Goal: Information Seeking & Learning: Find specific fact

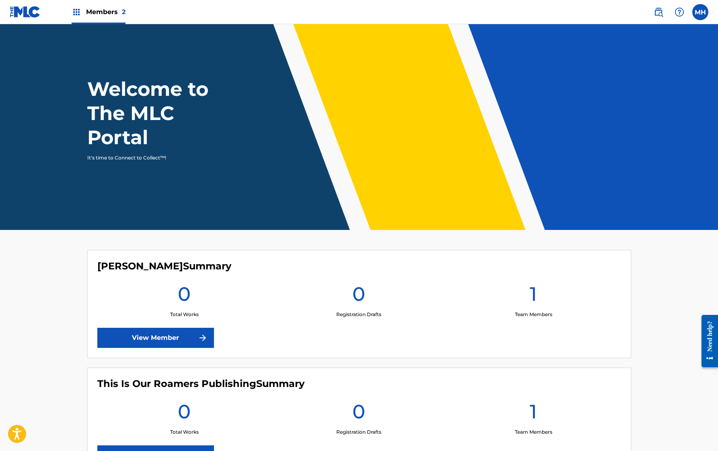
scroll to position [2, 0]
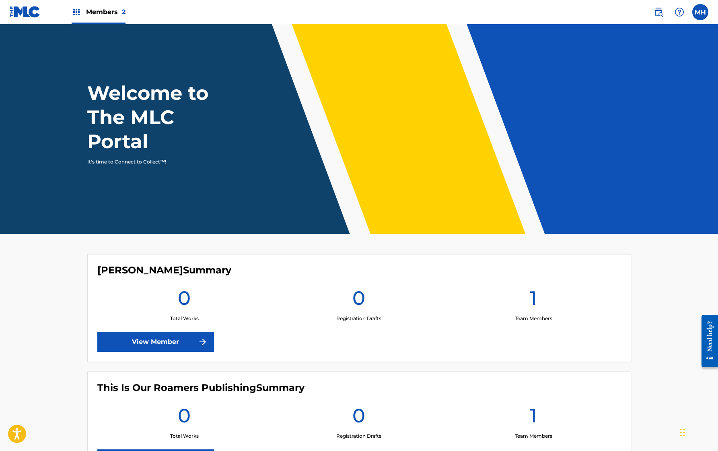
click at [87, 14] on span "Members 2" at bounding box center [105, 11] width 39 height 9
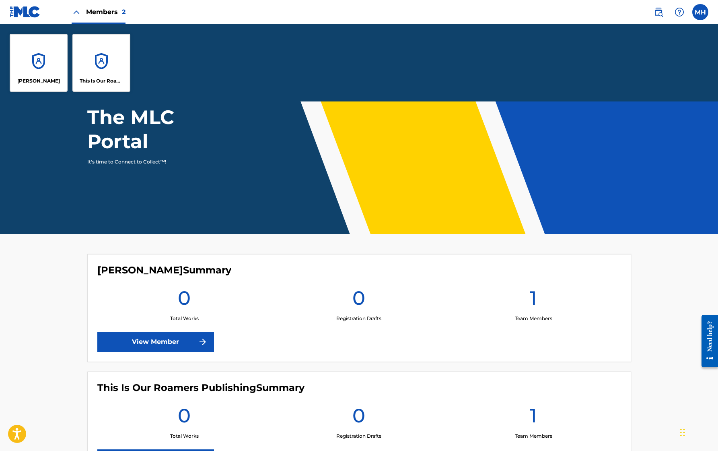
click at [56, 62] on div "[PERSON_NAME]" at bounding box center [39, 63] width 58 height 58
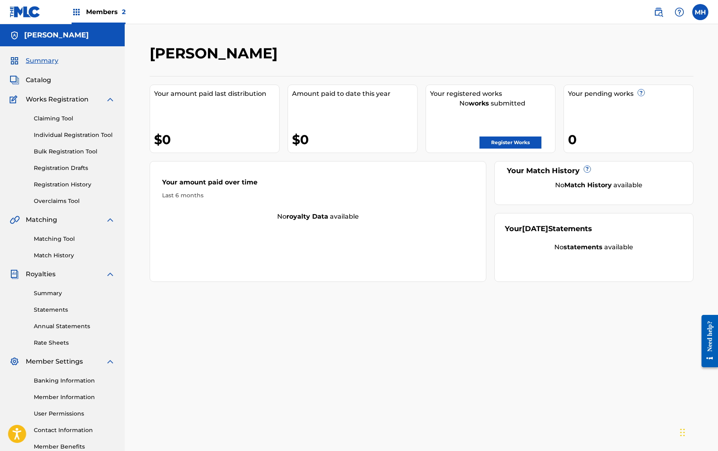
click at [110, 19] on div "Members 2" at bounding box center [99, 12] width 54 height 24
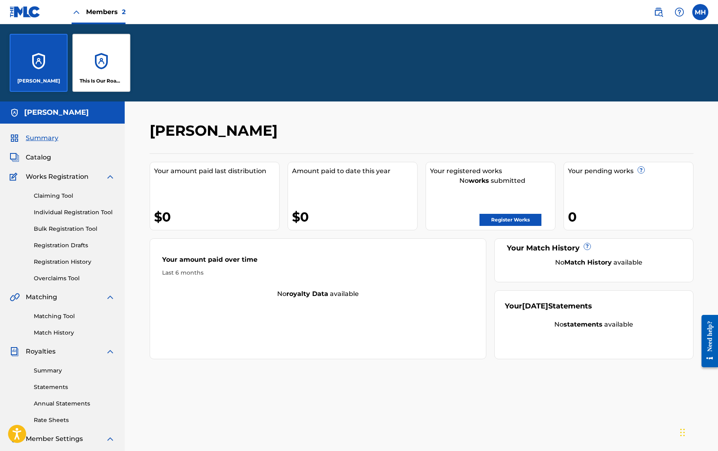
click at [117, 54] on div "This Is Our Roamers Publishing" at bounding box center [101, 63] width 58 height 58
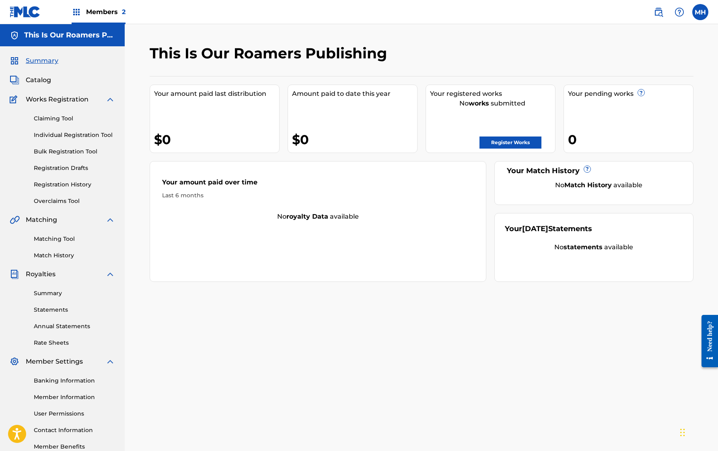
click at [89, 20] on div "Members 2" at bounding box center [99, 12] width 54 height 24
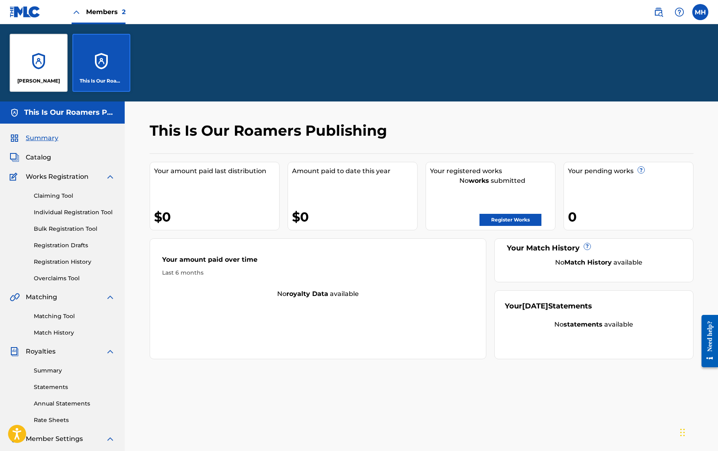
click at [59, 54] on div "[PERSON_NAME]" at bounding box center [39, 63] width 58 height 58
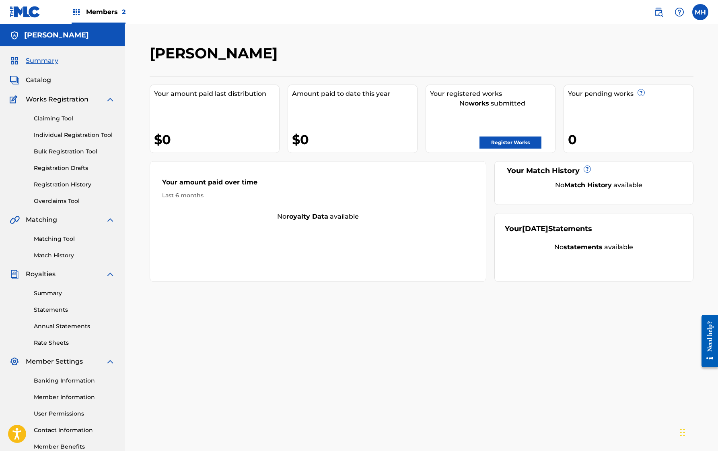
click at [66, 119] on link "Claiming Tool" at bounding box center [74, 118] width 81 height 8
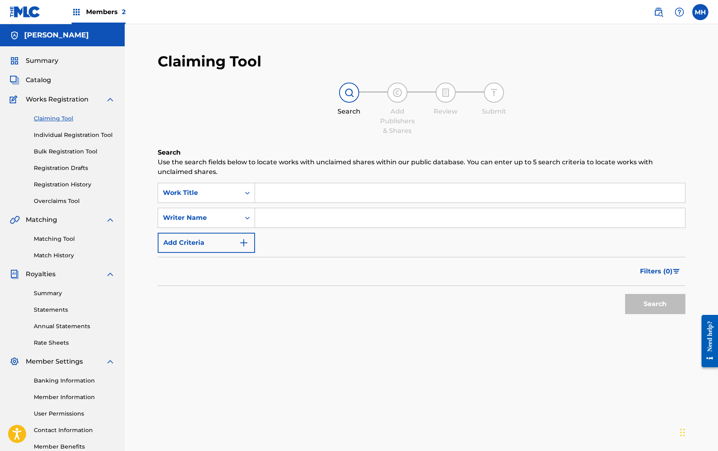
click at [284, 190] on input "Search Form" at bounding box center [470, 192] width 430 height 19
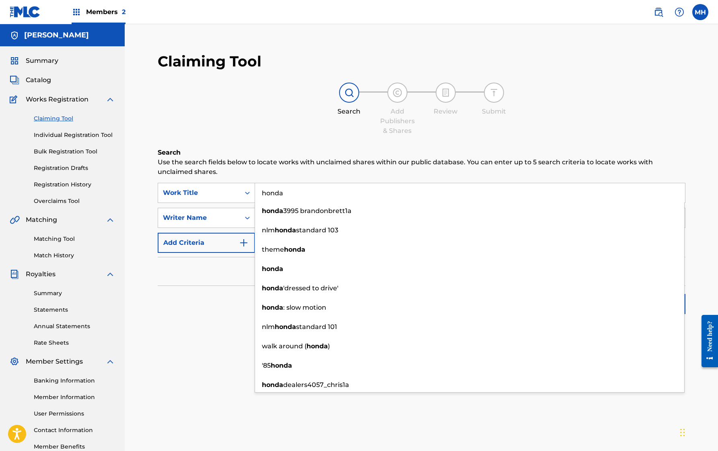
type input "honda"
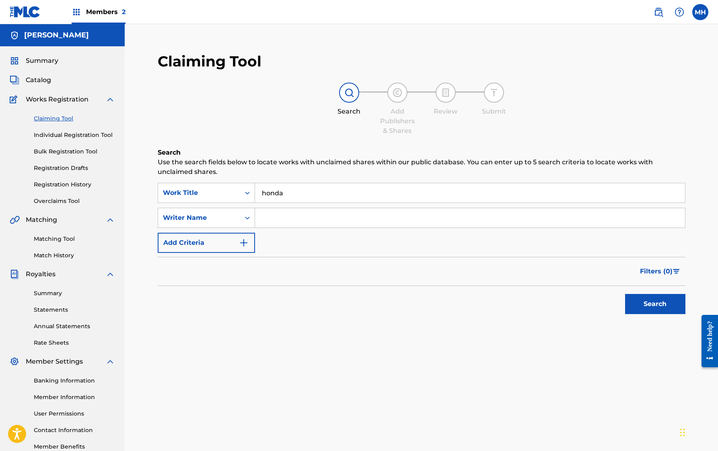
click at [299, 178] on div "Search Use the search fields below to locate works with unclaimed shares within…" at bounding box center [422, 253] width 528 height 210
click at [294, 214] on input "Search Form" at bounding box center [470, 217] width 430 height 19
type input "[PERSON_NAME]"
click at [656, 311] on button "Search" at bounding box center [655, 304] width 60 height 20
click at [342, 193] on input "honda" at bounding box center [470, 192] width 430 height 19
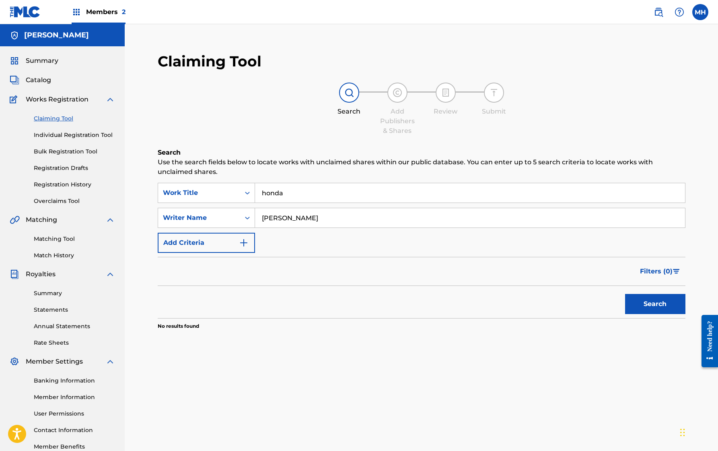
click at [342, 193] on input "honda" at bounding box center [470, 192] width 430 height 19
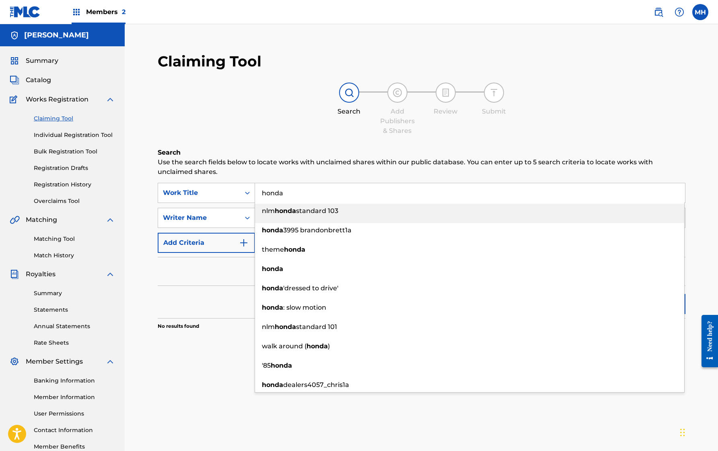
click at [342, 193] on input "honda" at bounding box center [470, 192] width 430 height 19
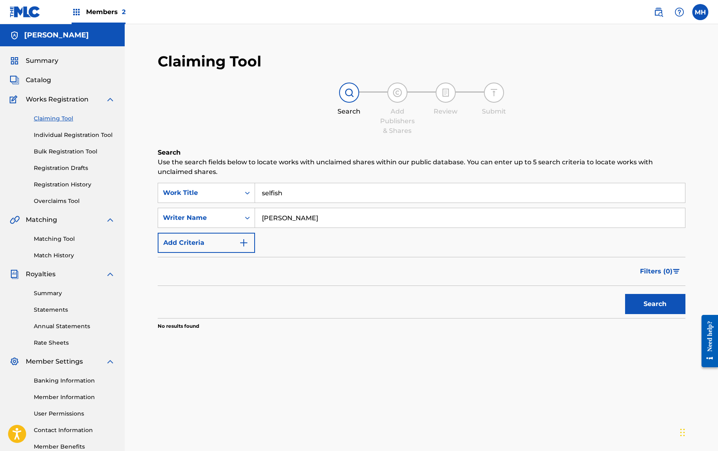
type input "selfish"
click at [643, 303] on button "Search" at bounding box center [655, 304] width 60 height 20
click at [375, 208] on input "[PERSON_NAME]" at bounding box center [470, 217] width 430 height 19
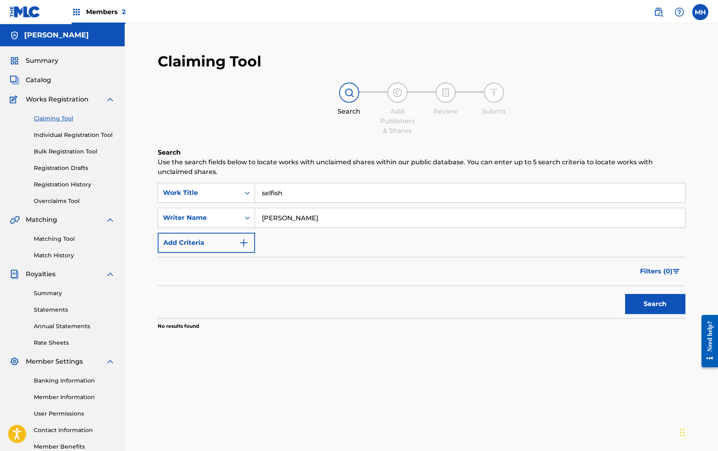
type input "[PERSON_NAME]"
click at [625, 294] on button "Search" at bounding box center [655, 304] width 60 height 20
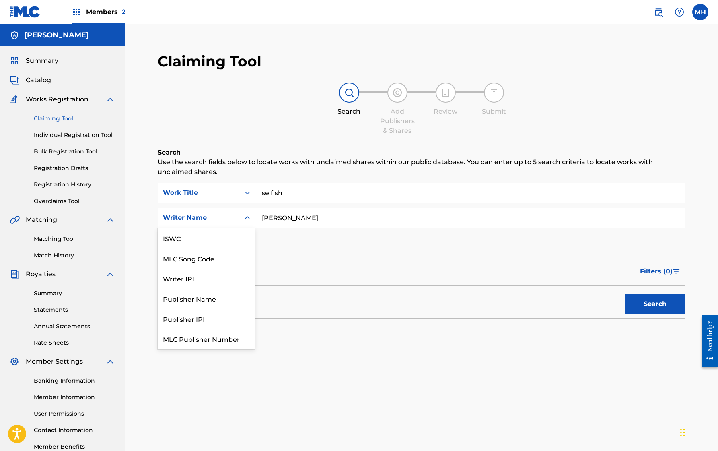
click at [229, 215] on div "Writer Name" at bounding box center [199, 218] width 72 height 10
click at [229, 284] on div "Publisher Name" at bounding box center [206, 278] width 97 height 20
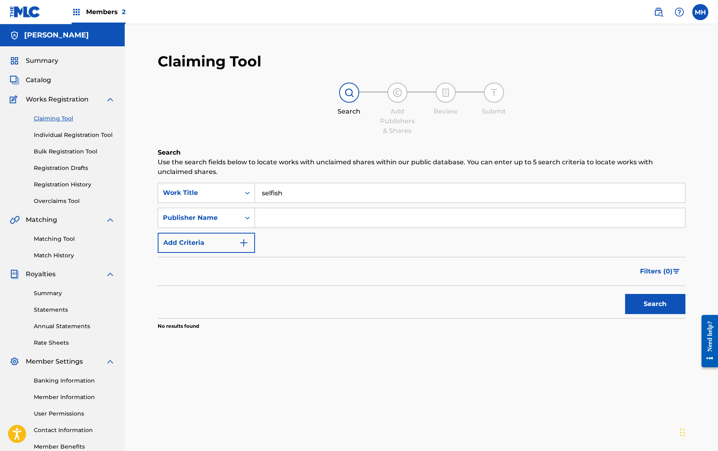
click at [292, 216] on input "Search Form" at bounding box center [470, 217] width 430 height 19
type input "[PERSON_NAME]"
click at [291, 200] on input "selfish" at bounding box center [470, 192] width 430 height 19
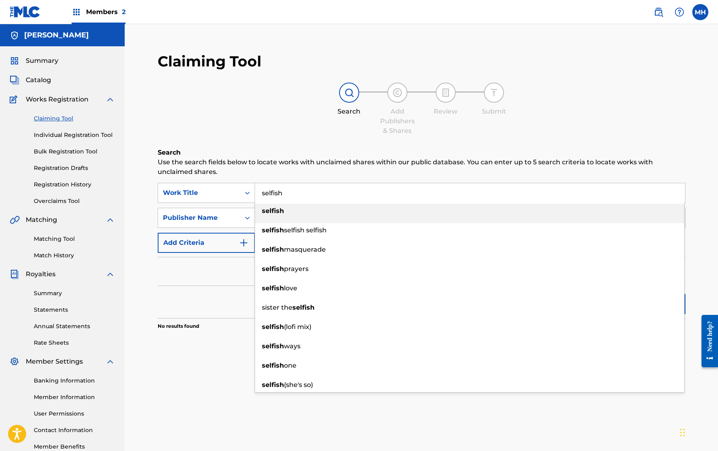
click at [291, 200] on input "selfish" at bounding box center [470, 192] width 430 height 19
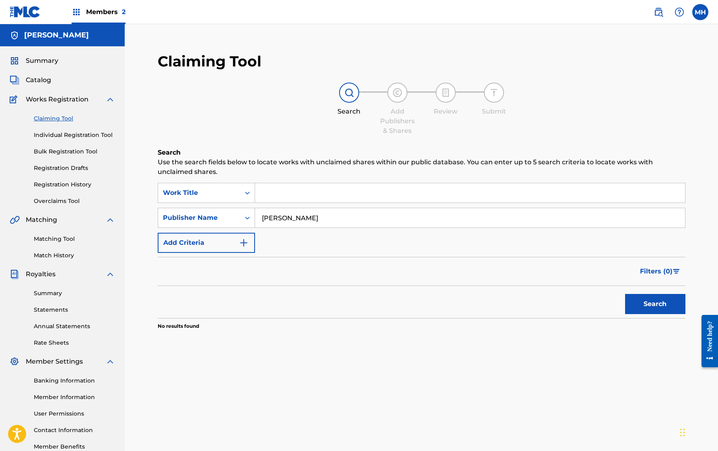
click at [660, 313] on button "Search" at bounding box center [655, 304] width 60 height 20
click at [232, 196] on div "Work Title" at bounding box center [199, 193] width 72 height 10
click at [212, 261] on div "Writer IPI" at bounding box center [206, 253] width 97 height 20
click at [294, 174] on p "Use the search fields below to locate works with unclaimed shares within our pu…" at bounding box center [422, 166] width 528 height 19
click at [289, 190] on input "Search Form" at bounding box center [470, 192] width 430 height 19
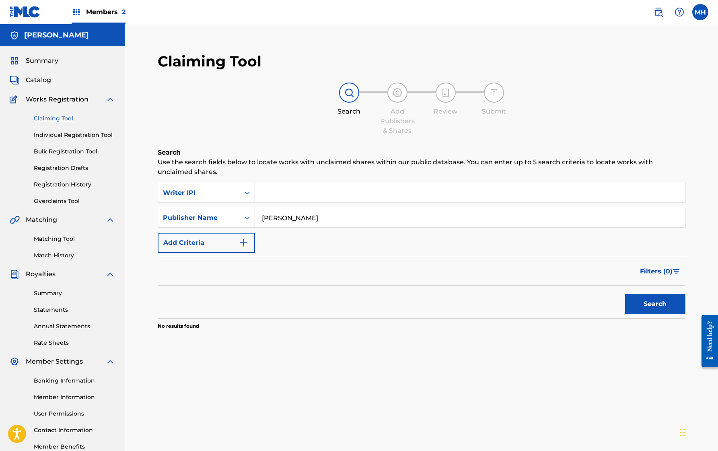
type input "[PERSON_NAME]"
click at [633, 304] on button "Search" at bounding box center [655, 304] width 60 height 20
click at [104, 134] on link "Individual Registration Tool" at bounding box center [74, 135] width 81 height 8
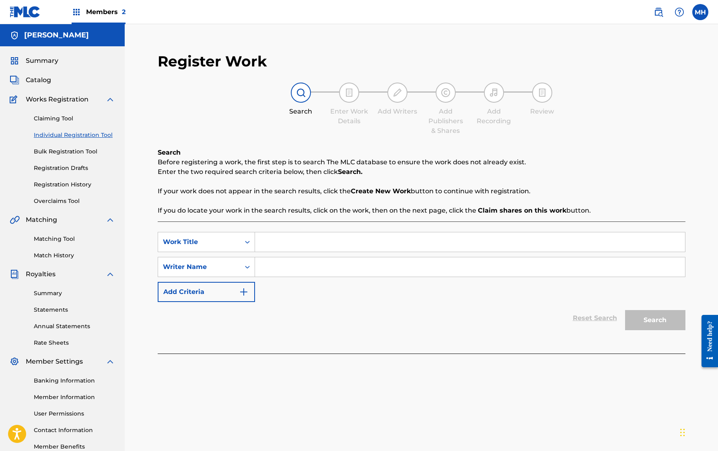
click at [89, 150] on link "Bulk Registration Tool" at bounding box center [74, 151] width 81 height 8
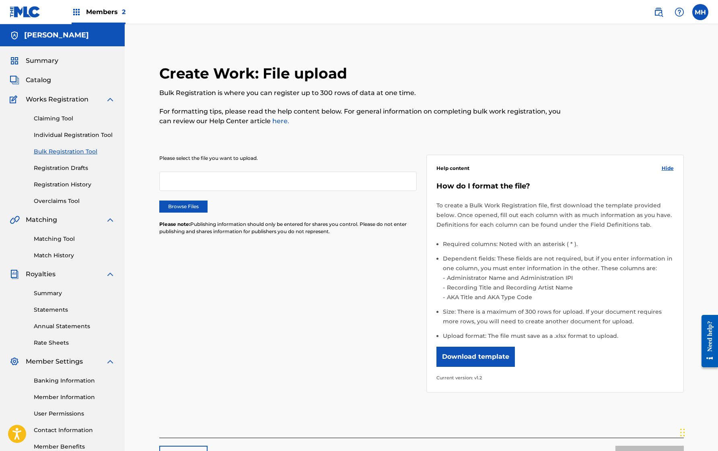
click at [73, 165] on link "Registration Drafts" at bounding box center [74, 168] width 81 height 8
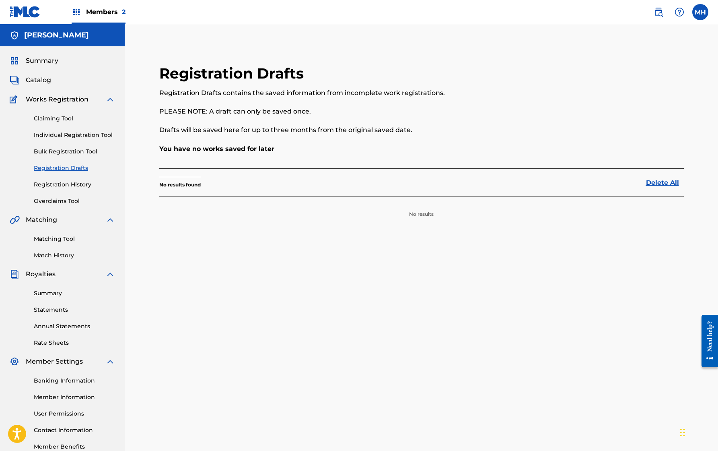
click at [63, 236] on link "Matching Tool" at bounding box center [74, 239] width 81 height 8
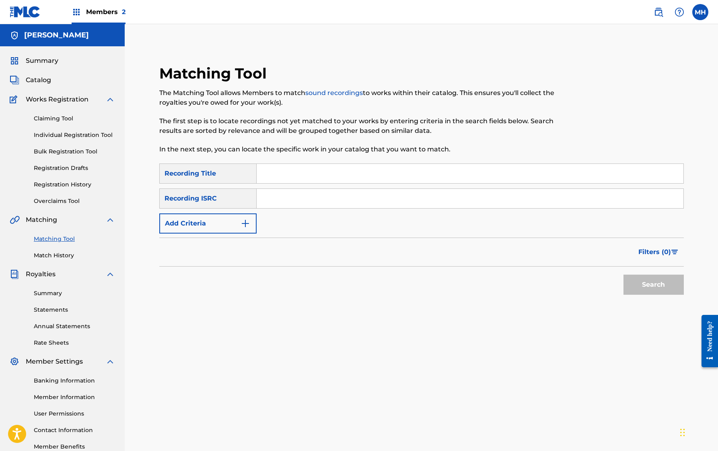
click at [259, 180] on input "Search Form" at bounding box center [470, 173] width 427 height 19
type input "Selfish"
click at [225, 226] on button "Add Criteria" at bounding box center [207, 223] width 97 height 20
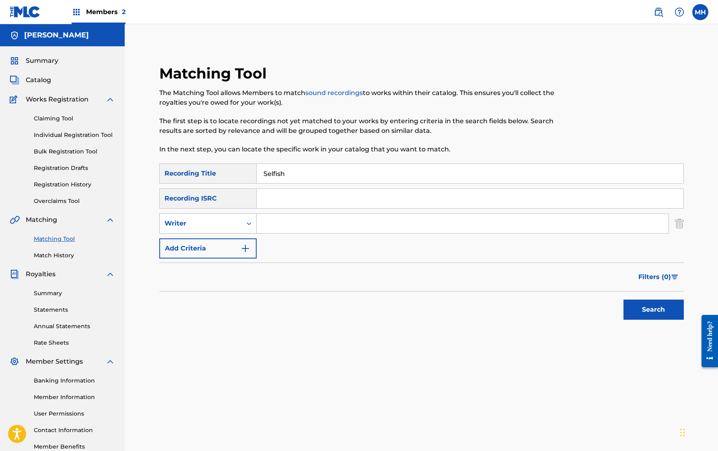
click at [225, 223] on div "Writer" at bounding box center [201, 224] width 72 height 10
click at [223, 242] on div "Recording Artist" at bounding box center [208, 243] width 97 height 20
click at [270, 225] on input "Search Form" at bounding box center [463, 223] width 412 height 19
click at [624, 299] on button "Search" at bounding box center [654, 309] width 60 height 20
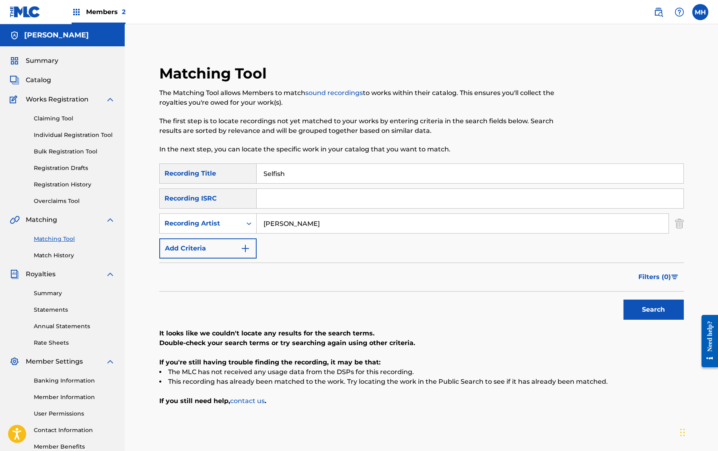
click at [277, 225] on input "[PERSON_NAME]" at bounding box center [463, 223] width 412 height 19
type input "[PERSON_NAME]"
click at [624, 299] on button "Search" at bounding box center [654, 309] width 60 height 20
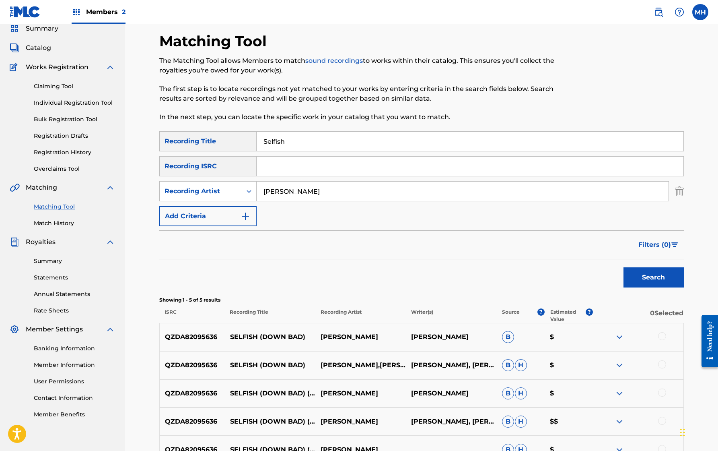
scroll to position [35, 0]
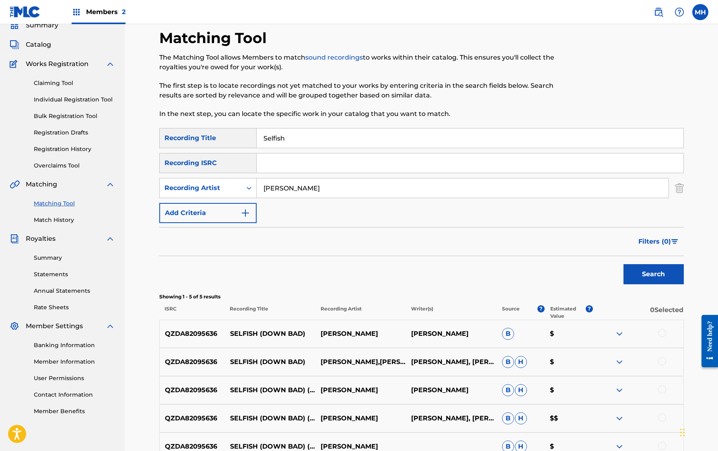
click at [284, 133] on input "Selfish" at bounding box center [470, 137] width 427 height 19
click at [624, 264] on button "Search" at bounding box center [654, 274] width 60 height 20
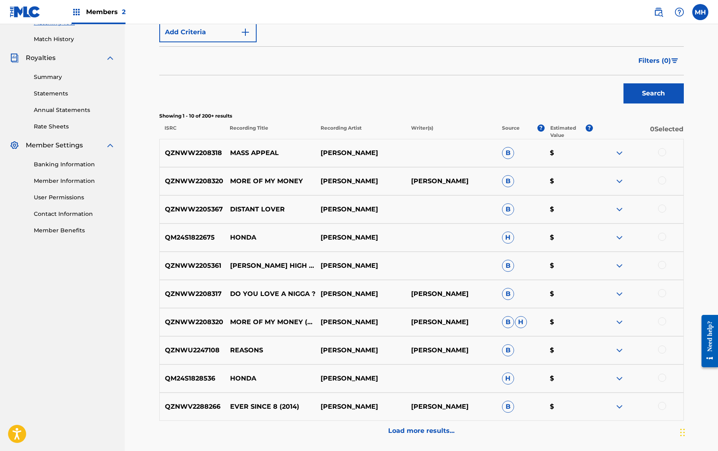
scroll to position [223, 0]
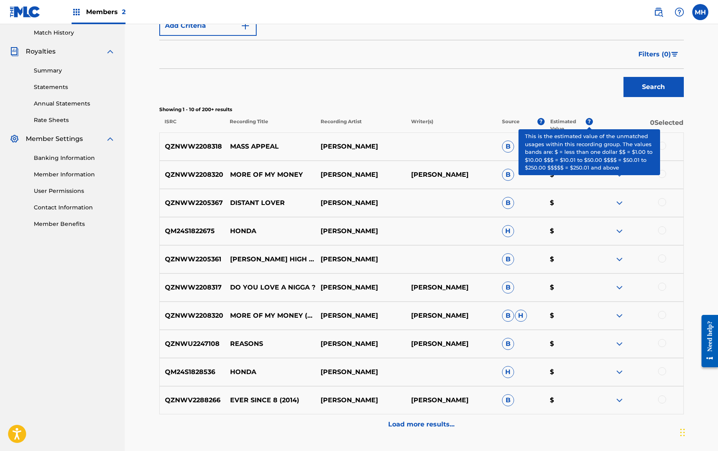
click at [587, 121] on span "?" at bounding box center [589, 121] width 7 height 7
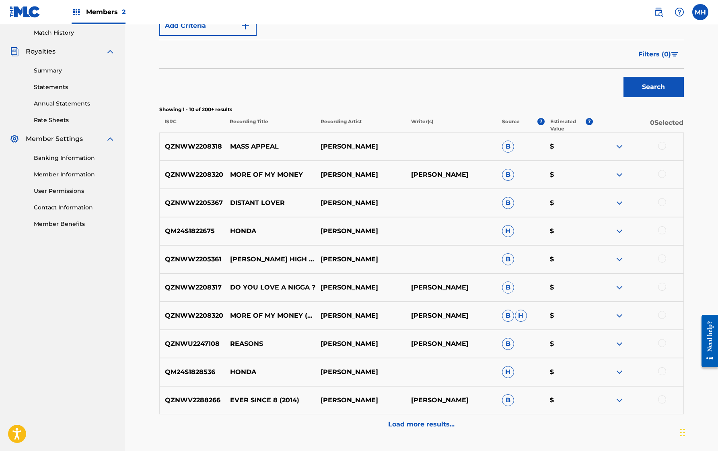
click at [521, 316] on span "H" at bounding box center [521, 315] width 12 height 12
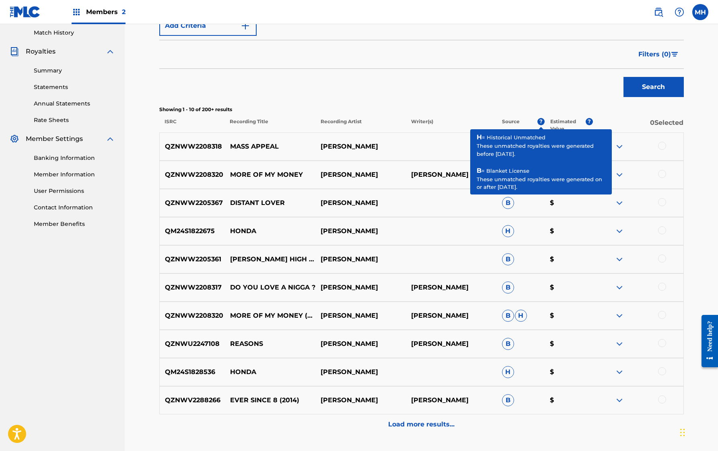
click at [540, 121] on span "?" at bounding box center [541, 121] width 7 height 7
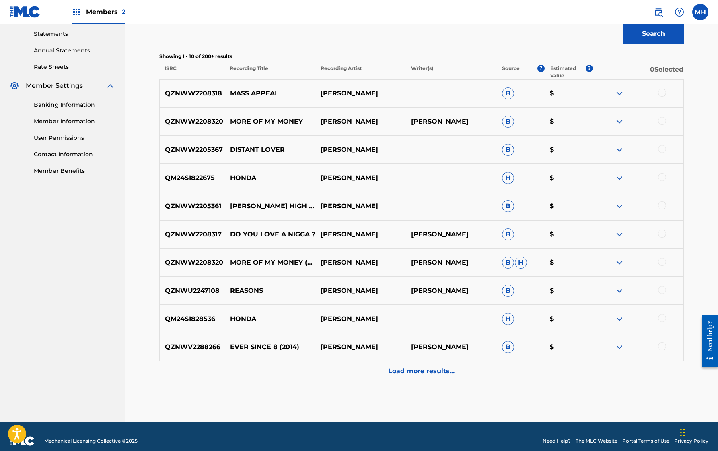
scroll to position [285, 0]
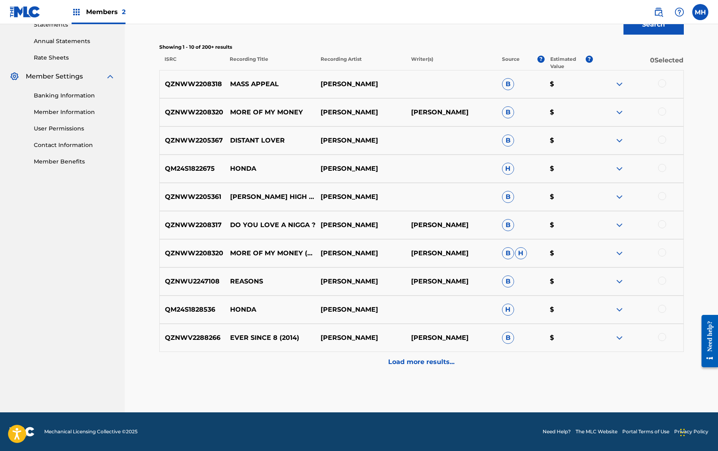
click at [418, 365] on p "Load more results..." at bounding box center [421, 362] width 66 height 10
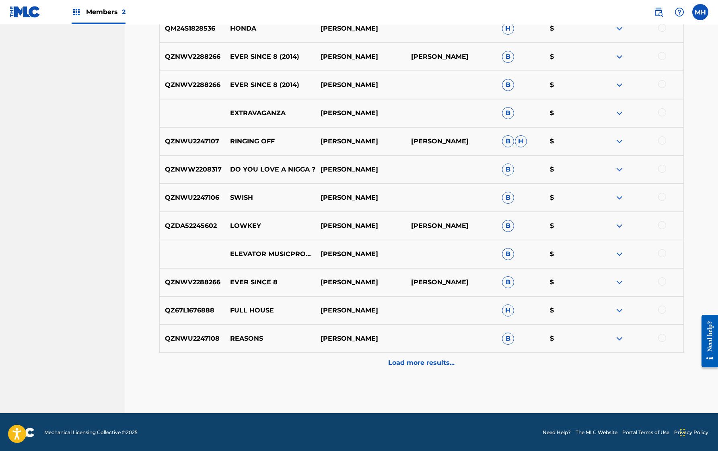
click at [420, 365] on p "Load more results..." at bounding box center [421, 363] width 66 height 10
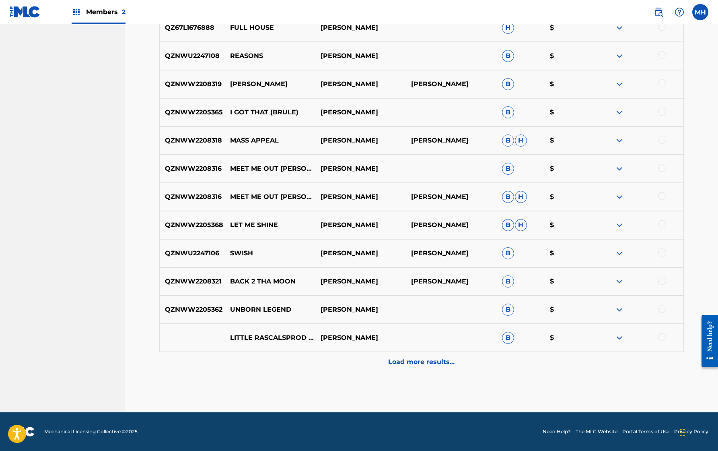
click at [420, 365] on p "Load more results..." at bounding box center [421, 362] width 66 height 10
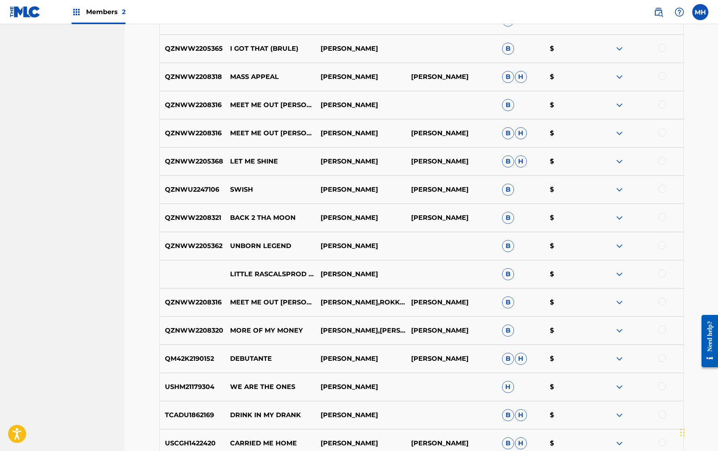
scroll to position [913, 0]
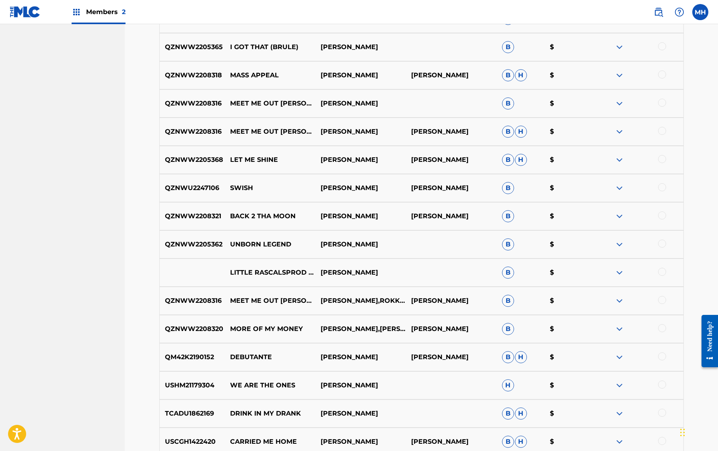
click at [615, 273] on img at bounding box center [620, 273] width 10 height 10
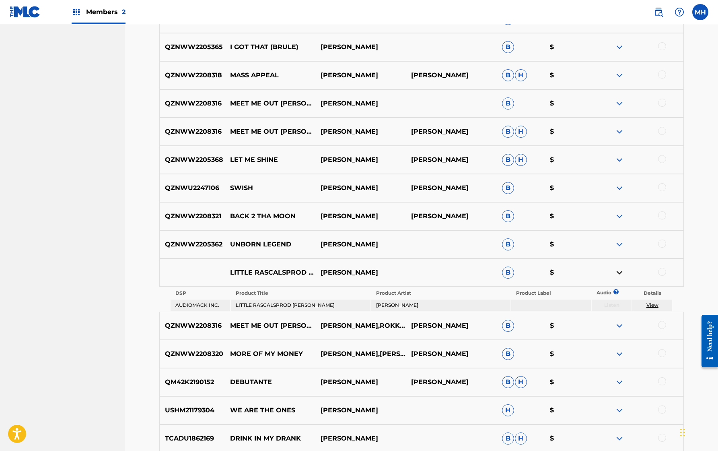
click at [345, 307] on td "LITTLE RASCALSPROD [PERSON_NAME]" at bounding box center [301, 304] width 140 height 11
click at [350, 307] on td "LITTLE RASCALSPROD [PERSON_NAME]" at bounding box center [301, 304] width 140 height 11
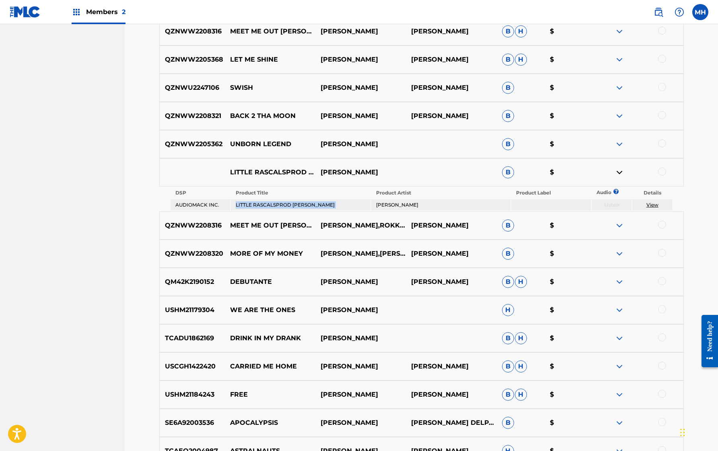
scroll to position [1019, 0]
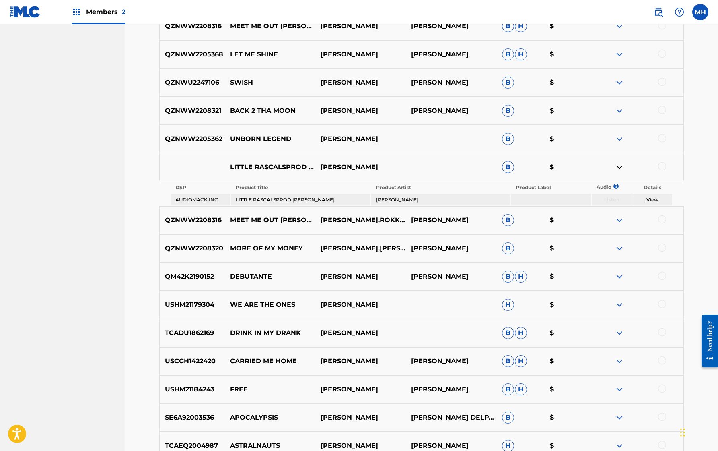
click at [614, 247] on div at bounding box center [638, 248] width 91 height 10
click at [619, 247] on img at bounding box center [620, 248] width 10 height 10
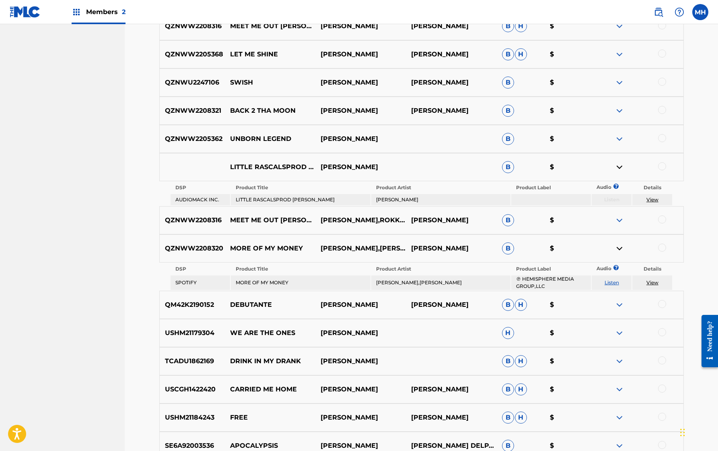
click at [654, 282] on link "View" at bounding box center [653, 282] width 12 height 6
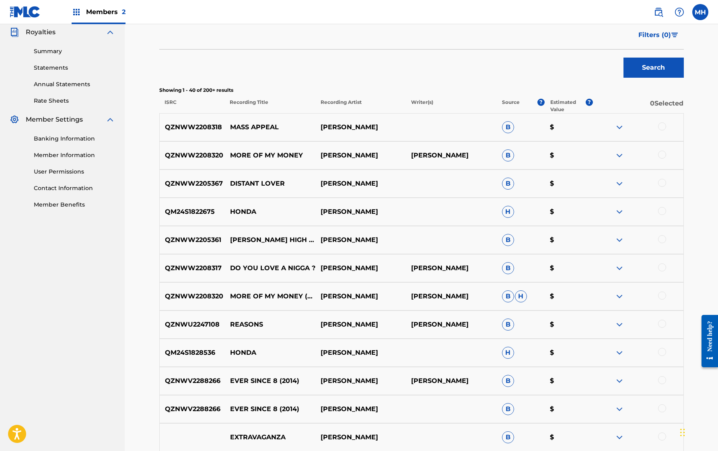
scroll to position [235, 0]
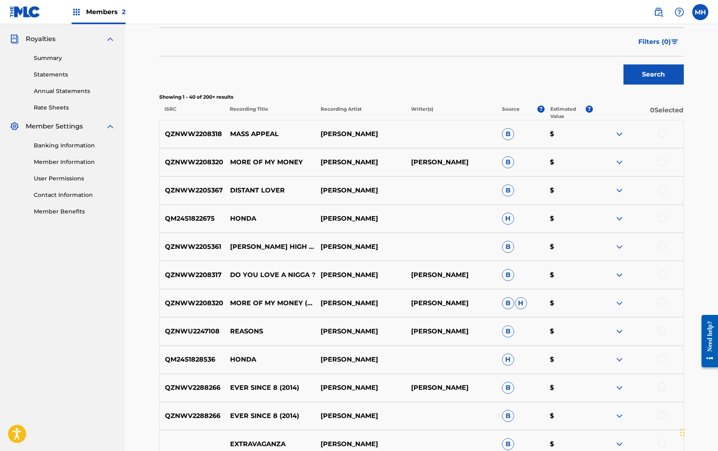
click at [89, 88] on link "Annual Statements" at bounding box center [74, 91] width 81 height 8
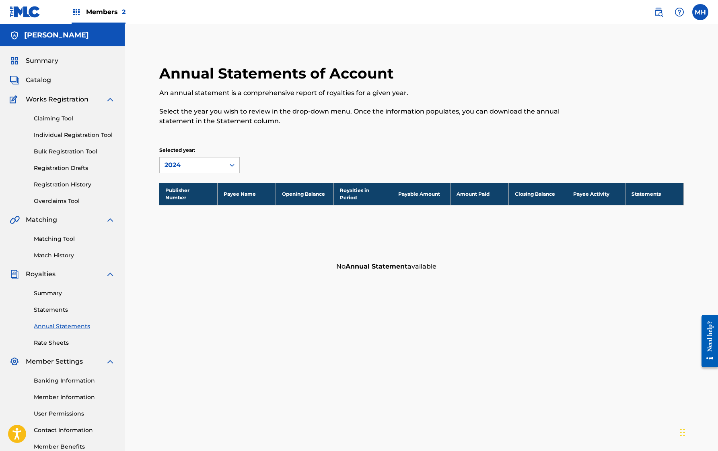
click at [45, 78] on span "Catalog" at bounding box center [38, 80] width 25 height 10
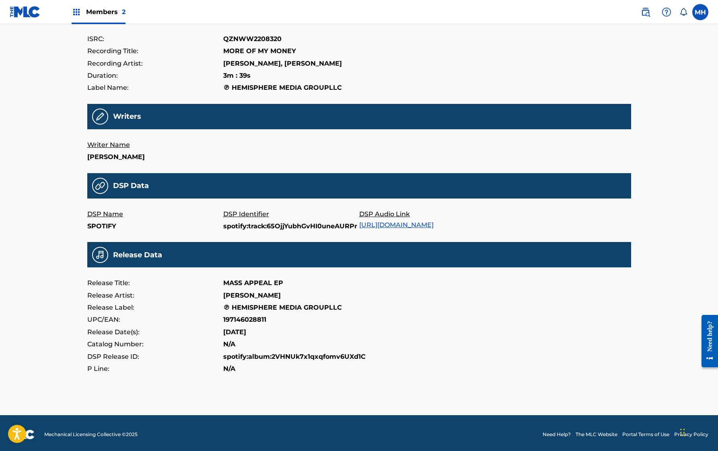
scroll to position [117, 0]
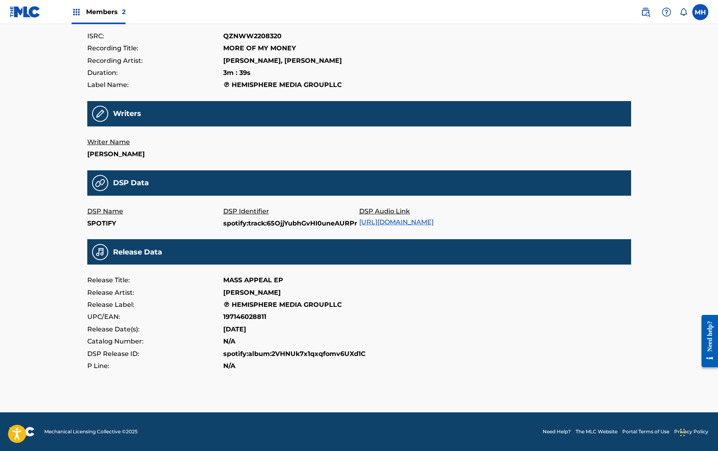
click at [434, 224] on link "https://open.spotify.com/track/65OjjYubhGvHI0uneAURPr" at bounding box center [396, 222] width 74 height 8
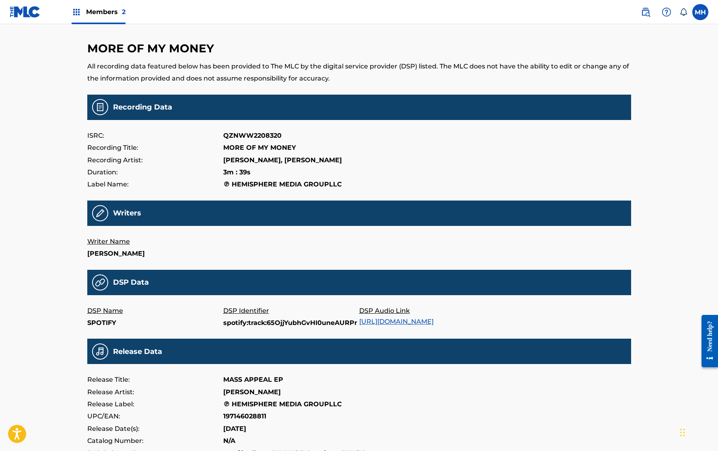
scroll to position [12, 0]
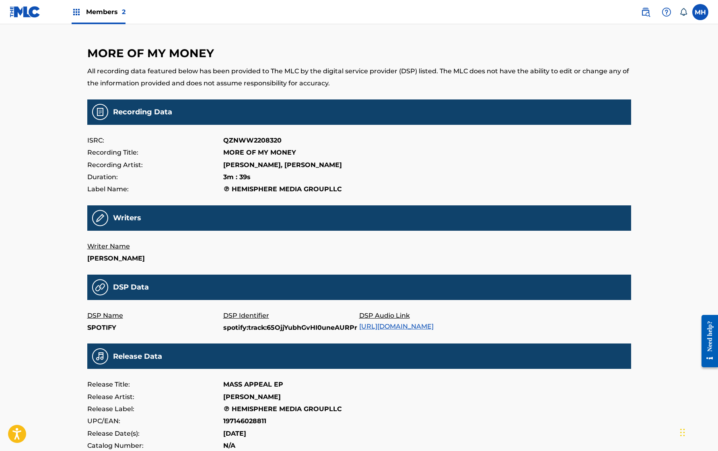
click at [536, 156] on div "Recording Title: MORE OF MY MONEY" at bounding box center [359, 152] width 544 height 12
